Goal: Use online tool/utility: Utilize a website feature to perform a specific function

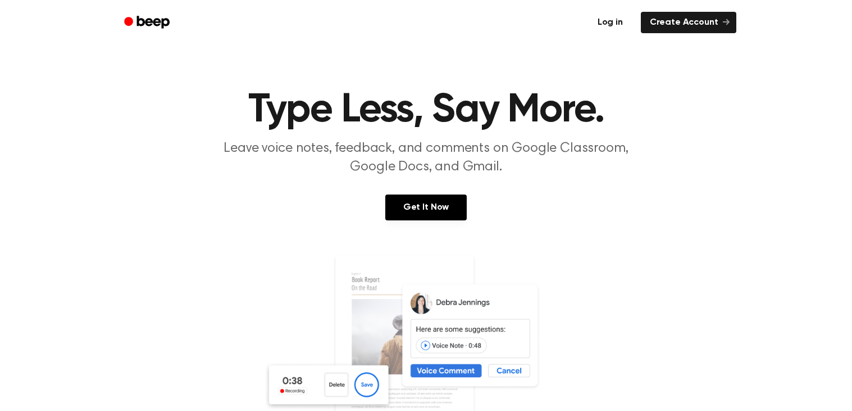
click at [606, 19] on link "Log in" at bounding box center [611, 23] width 48 height 26
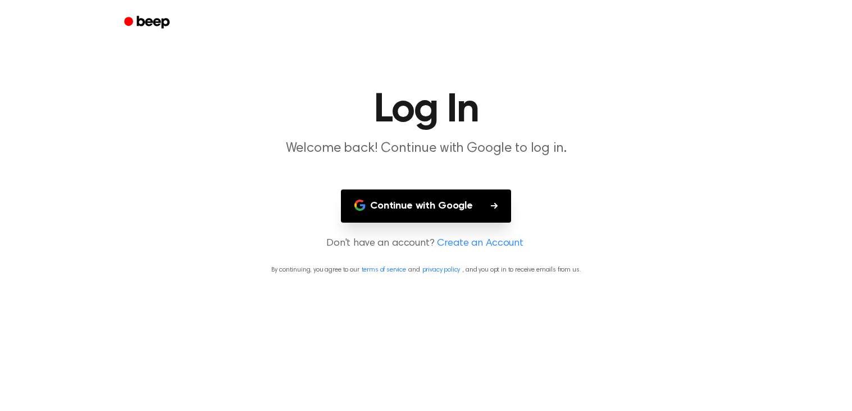
click at [453, 188] on main "Log In Welcome back! Continue with Google to log in. Continue with Google Don't…" at bounding box center [426, 205] width 852 height 411
click at [453, 190] on button "Continue with Google" at bounding box center [426, 205] width 170 height 33
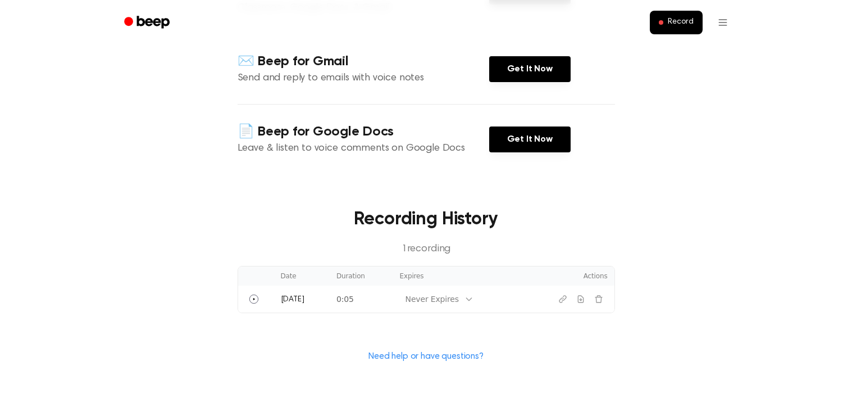
scroll to position [212, 0]
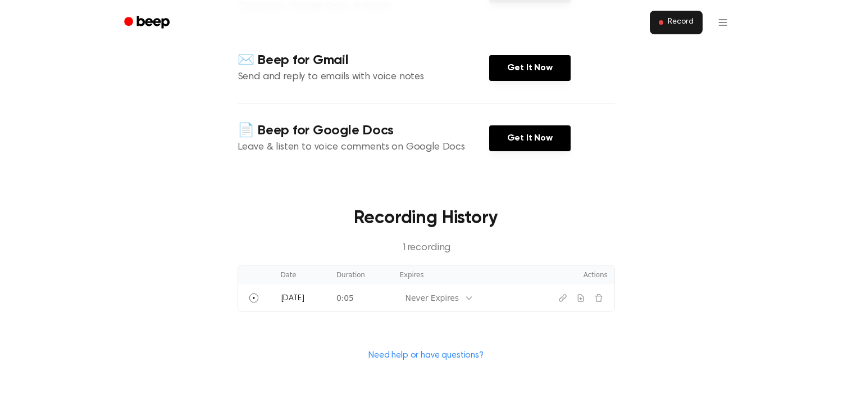
click at [670, 24] on span "Record" at bounding box center [680, 22] width 25 height 10
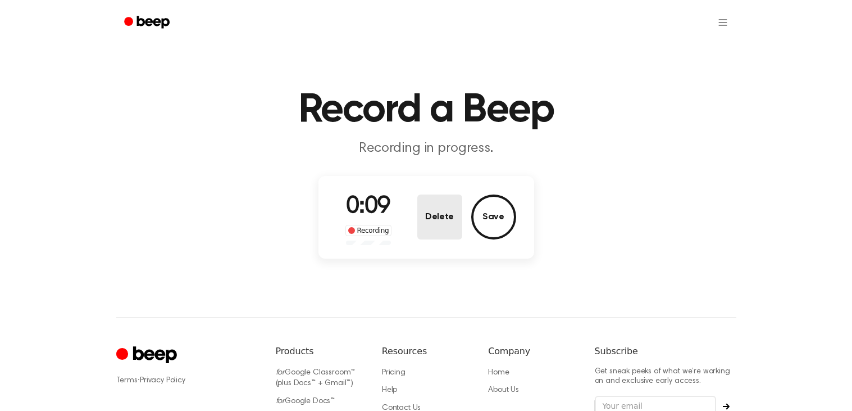
click at [452, 224] on button "Delete" at bounding box center [439, 216] width 45 height 45
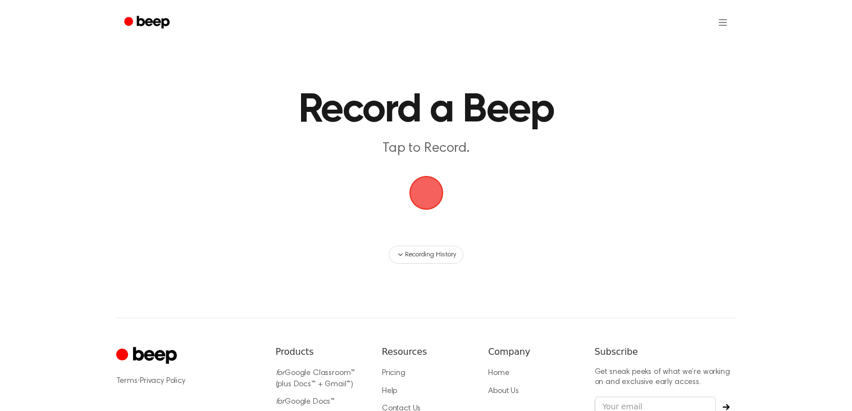
click at [416, 196] on span "button" at bounding box center [426, 193] width 38 height 38
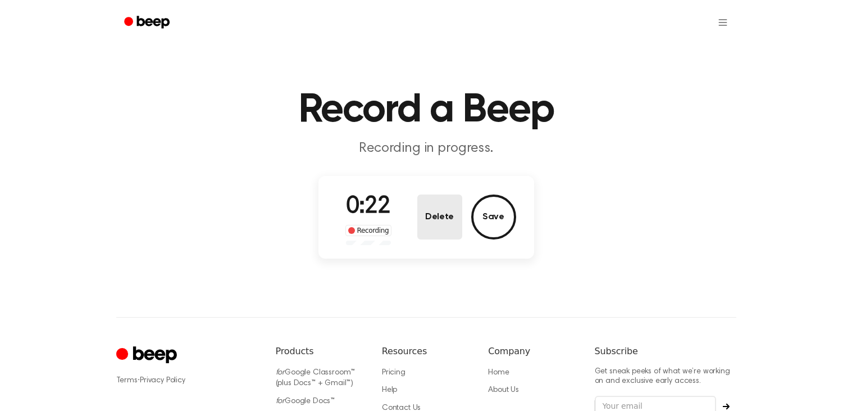
click at [443, 226] on button "Delete" at bounding box center [439, 216] width 45 height 45
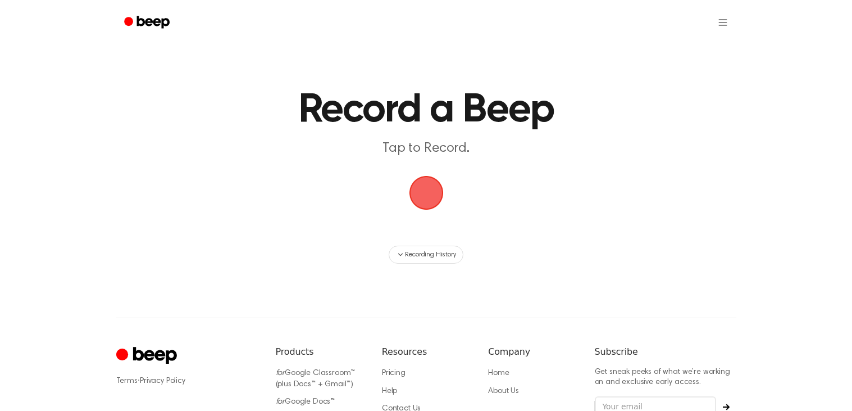
click at [435, 176] on span "button" at bounding box center [426, 193] width 34 height 34
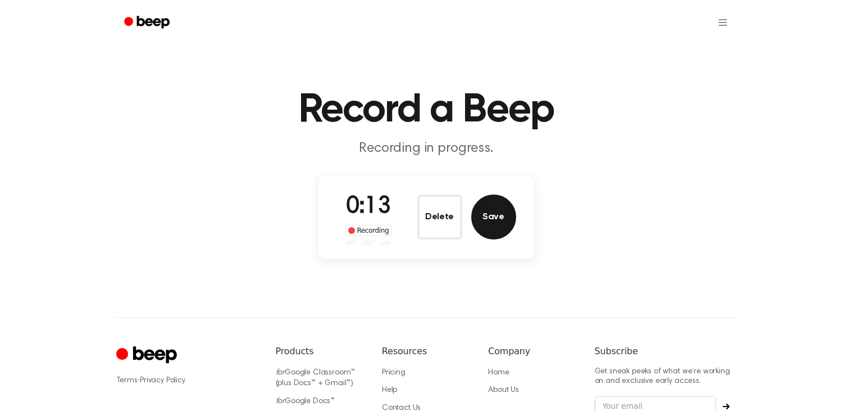
click at [500, 230] on button "Save" at bounding box center [493, 216] width 45 height 45
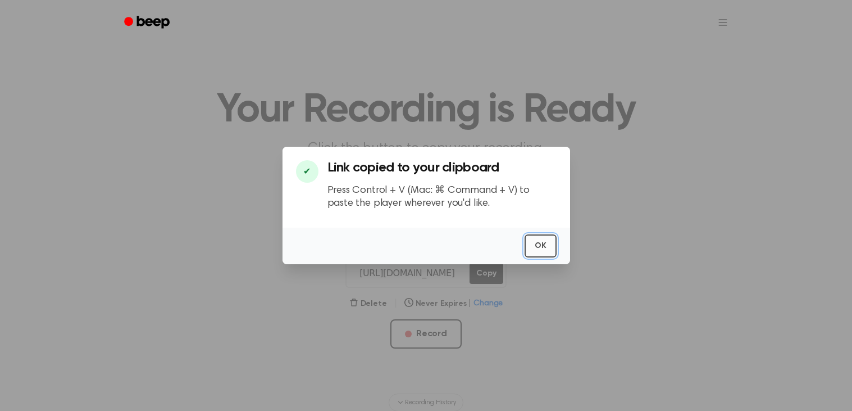
click at [546, 244] on button "OK" at bounding box center [541, 245] width 32 height 23
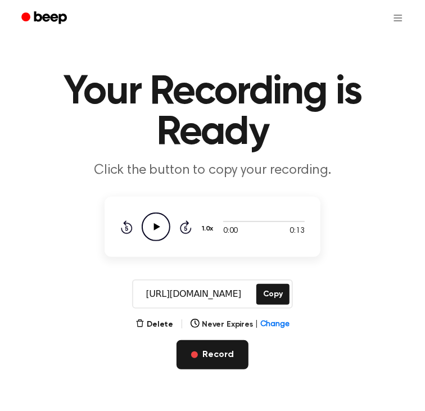
click at [214, 351] on button "Record" at bounding box center [211, 354] width 71 height 29
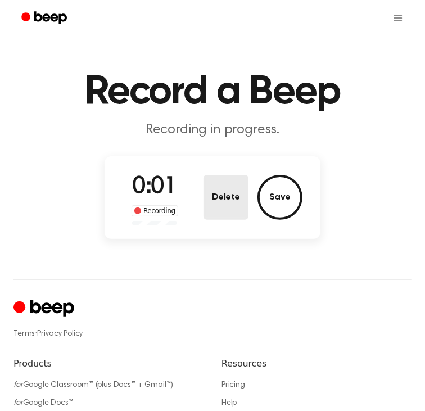
click at [235, 198] on button "Delete" at bounding box center [225, 197] width 45 height 45
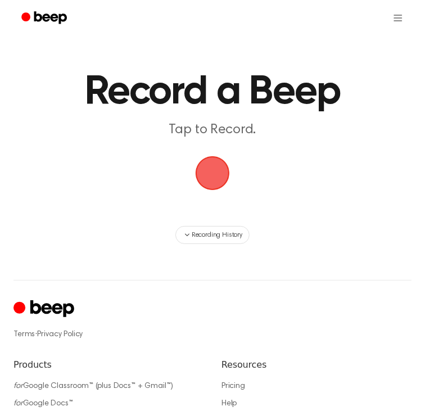
click at [223, 169] on span "button" at bounding box center [212, 173] width 55 height 55
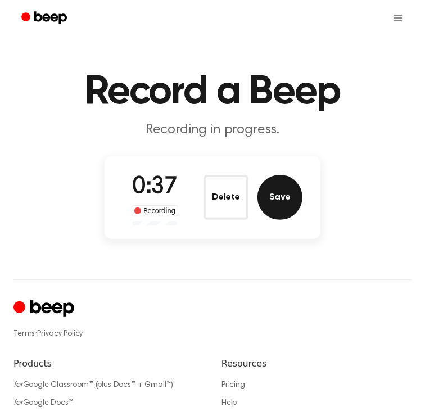
click at [270, 203] on button "Save" at bounding box center [279, 197] width 45 height 45
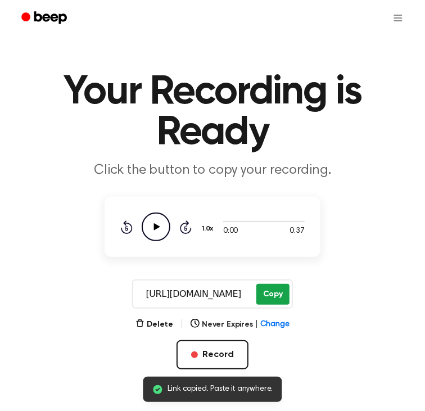
click at [264, 287] on button "Copy" at bounding box center [272, 294] width 33 height 21
click at [278, 288] on button "Copy" at bounding box center [272, 294] width 33 height 21
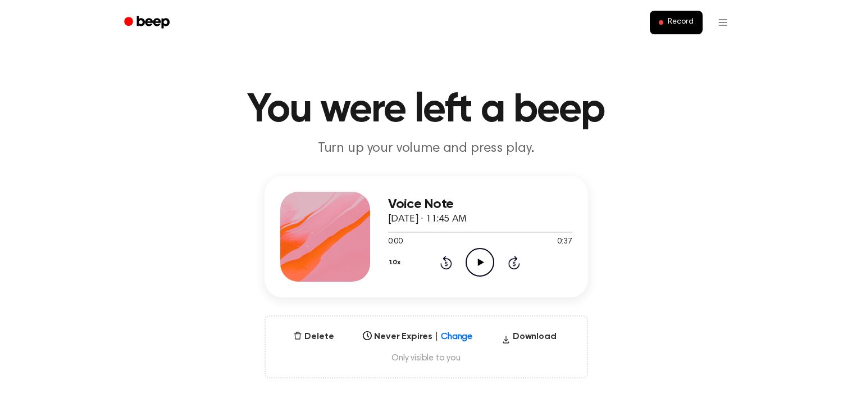
click at [474, 258] on icon "Play Audio" at bounding box center [480, 262] width 29 height 29
